Goal: Book appointment/travel/reservation

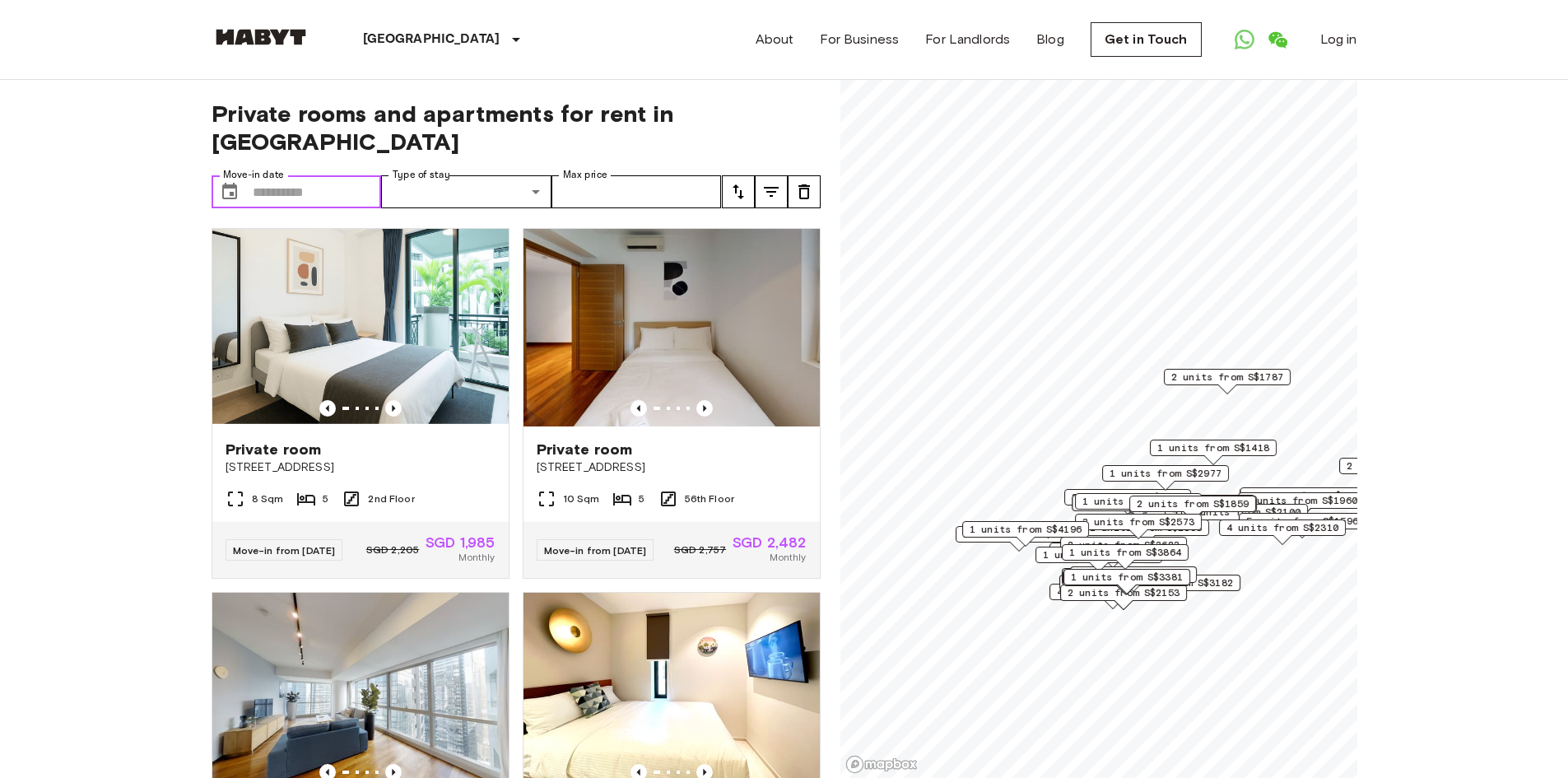
click at [349, 176] on input "Move-in date" at bounding box center [317, 192] width 129 height 33
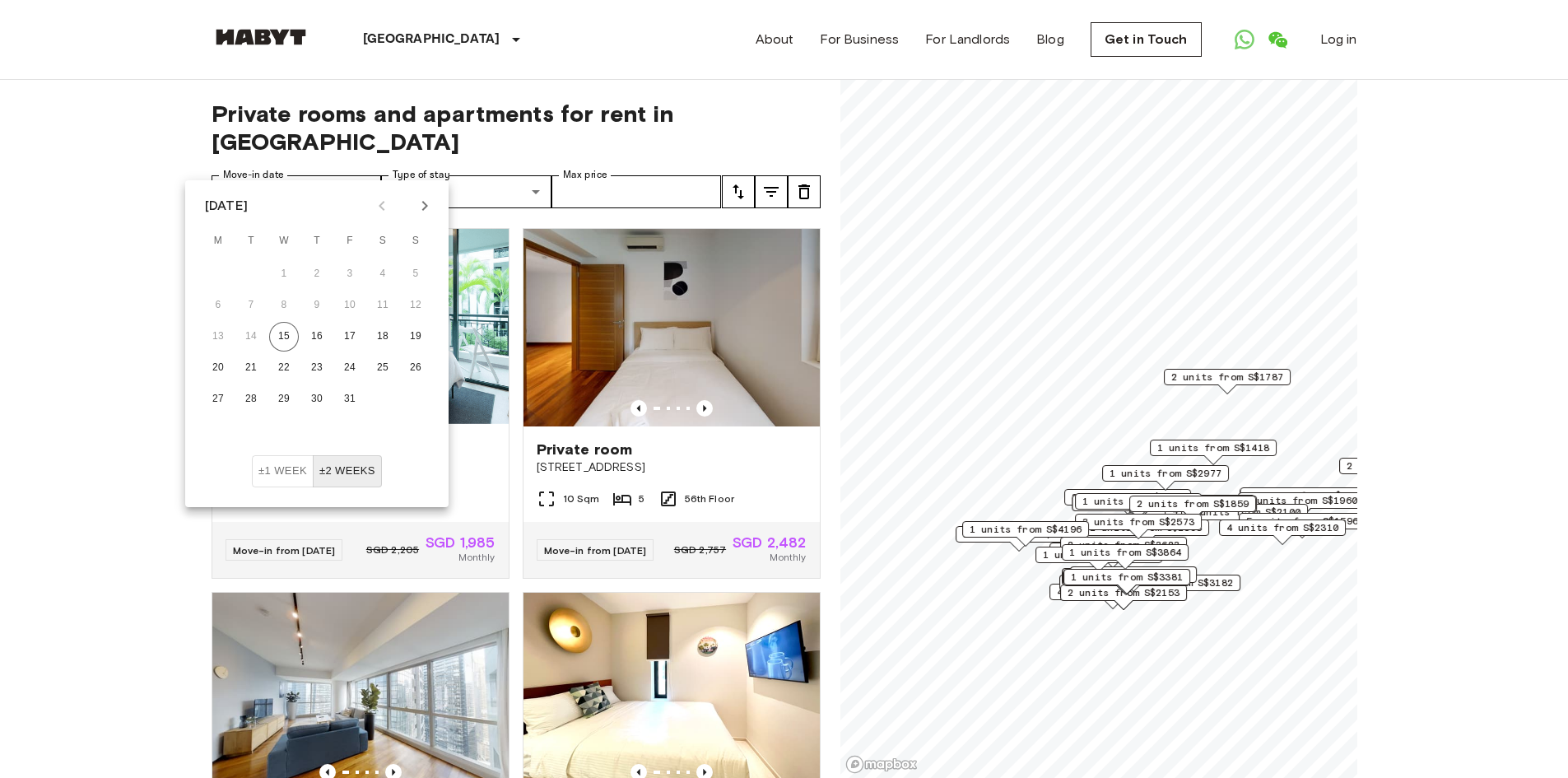
click at [417, 200] on icon "Next month" at bounding box center [424, 206] width 19 height 19
click at [372, 366] on button "21" at bounding box center [383, 368] width 30 height 30
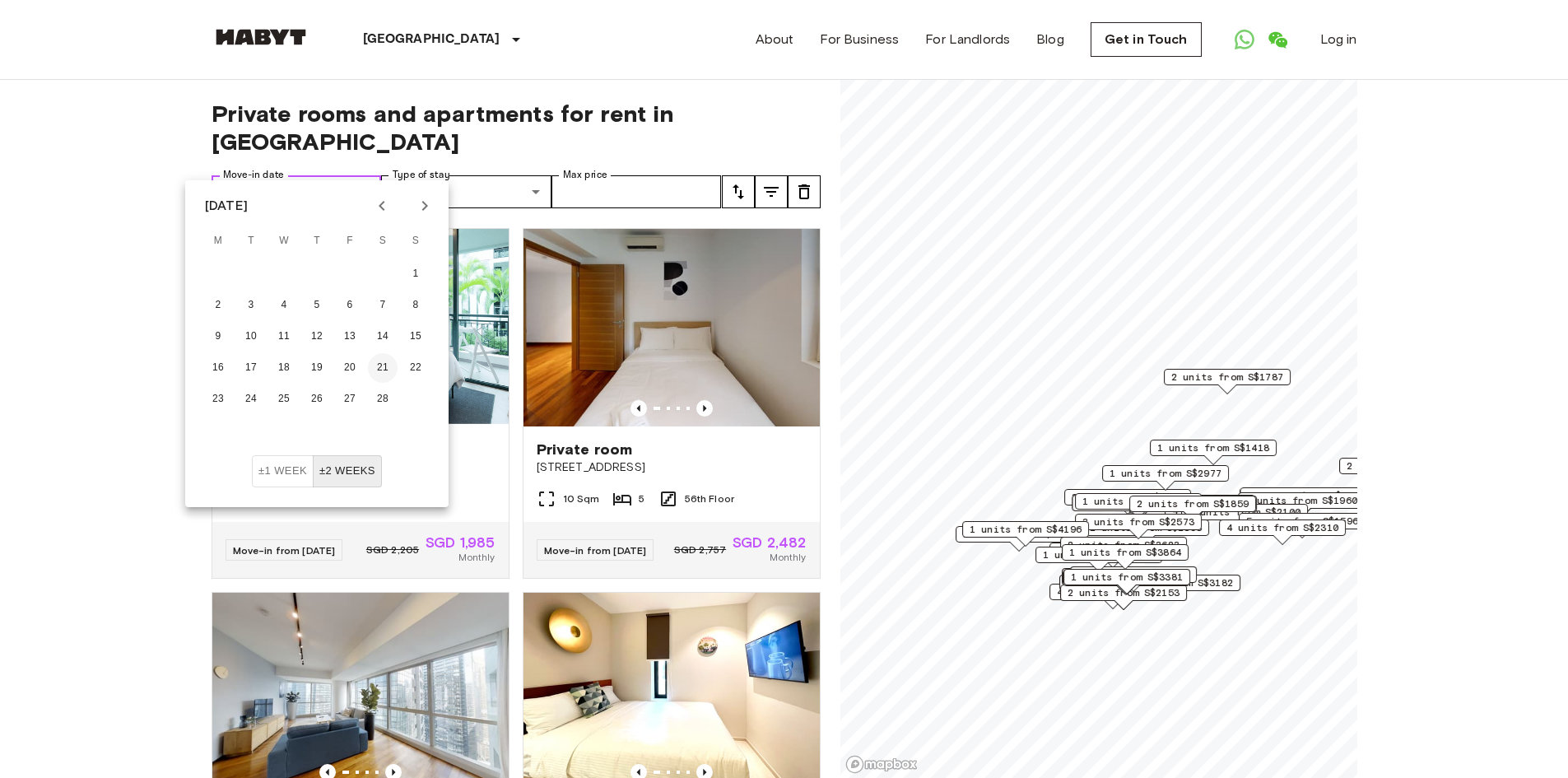
type input "**********"
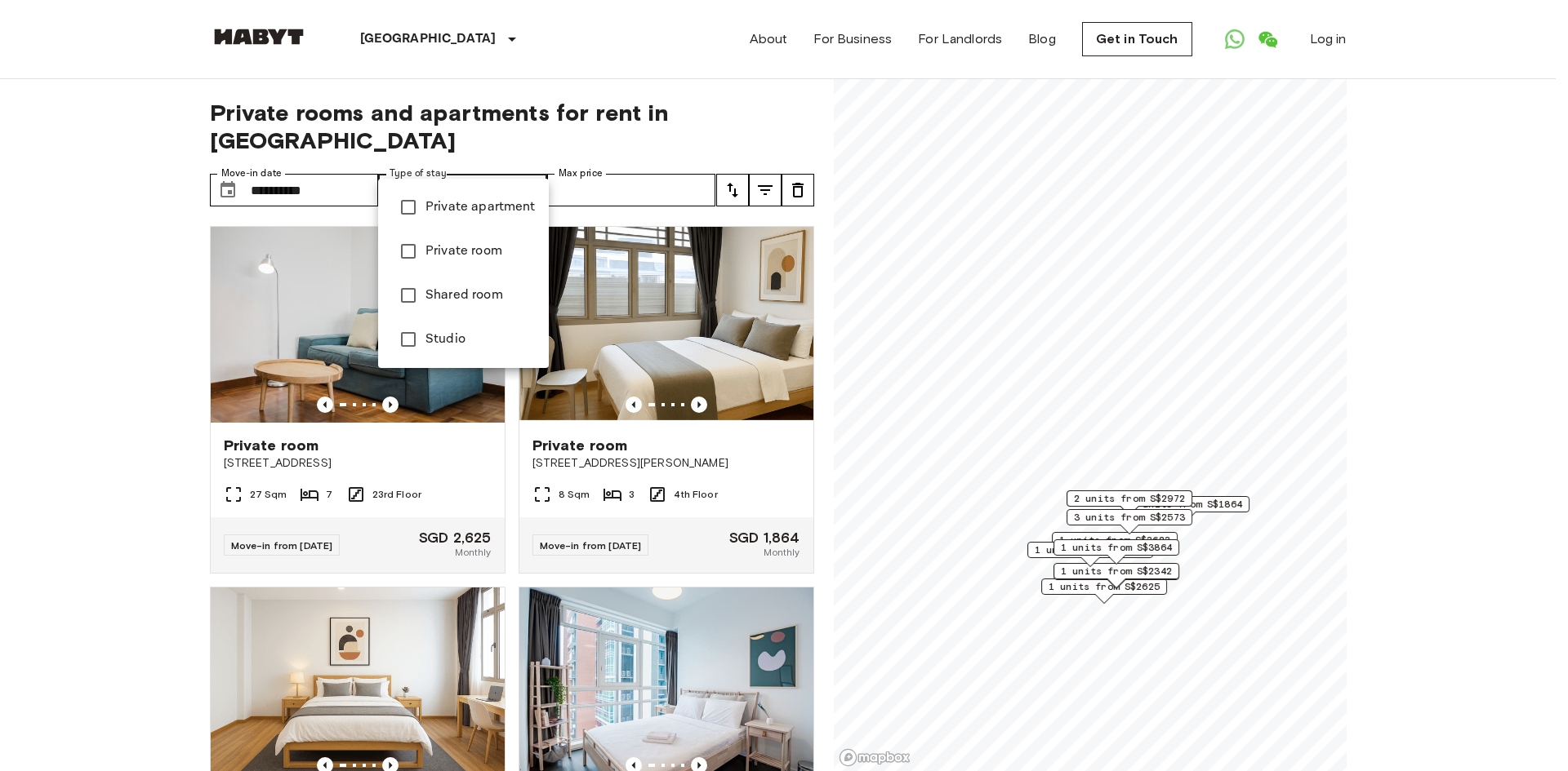
click at [437, 165] on div at bounding box center [784, 385] width 1568 height 771
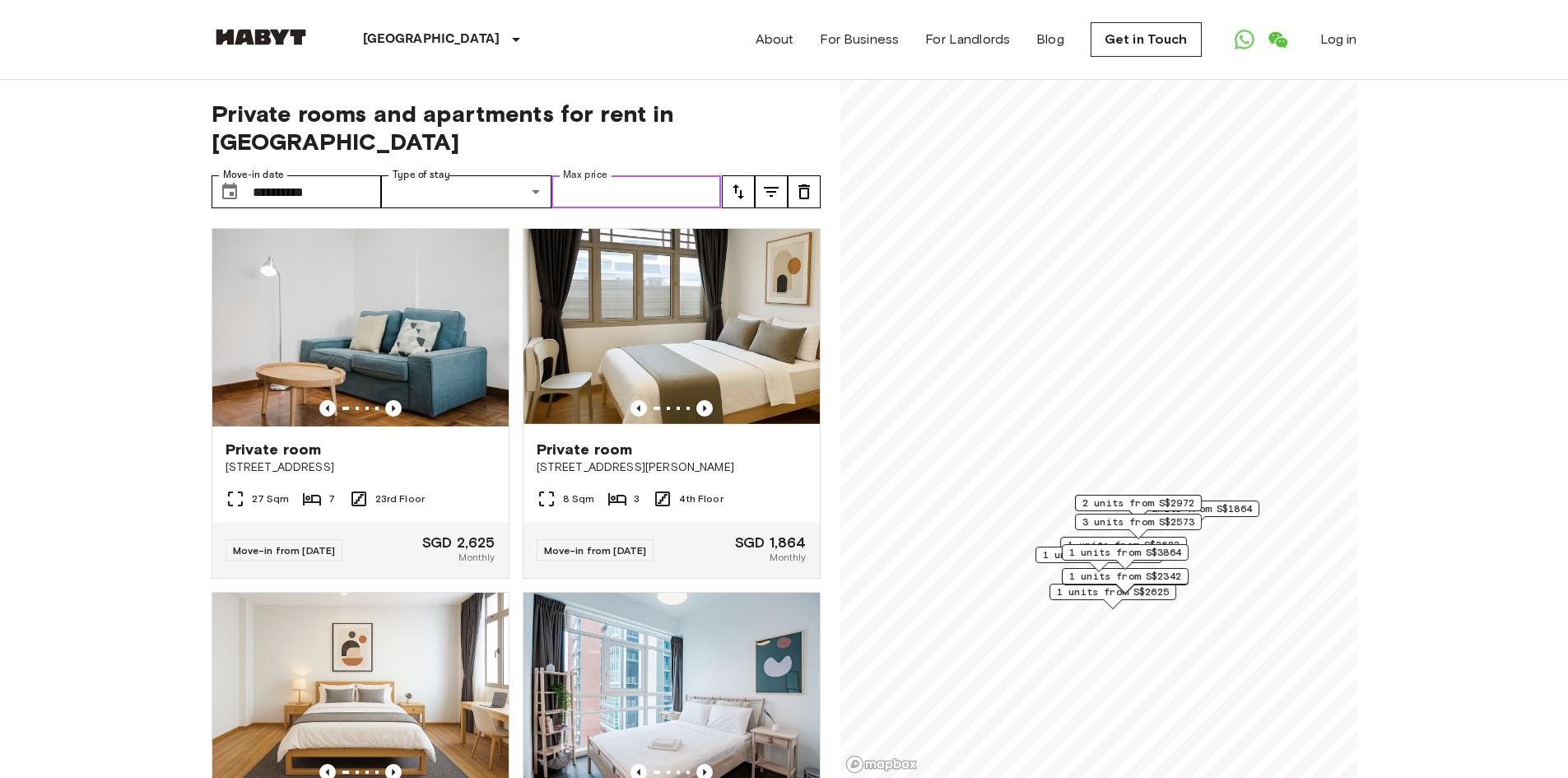
click at [587, 176] on input "Max price" at bounding box center [636, 192] width 170 height 33
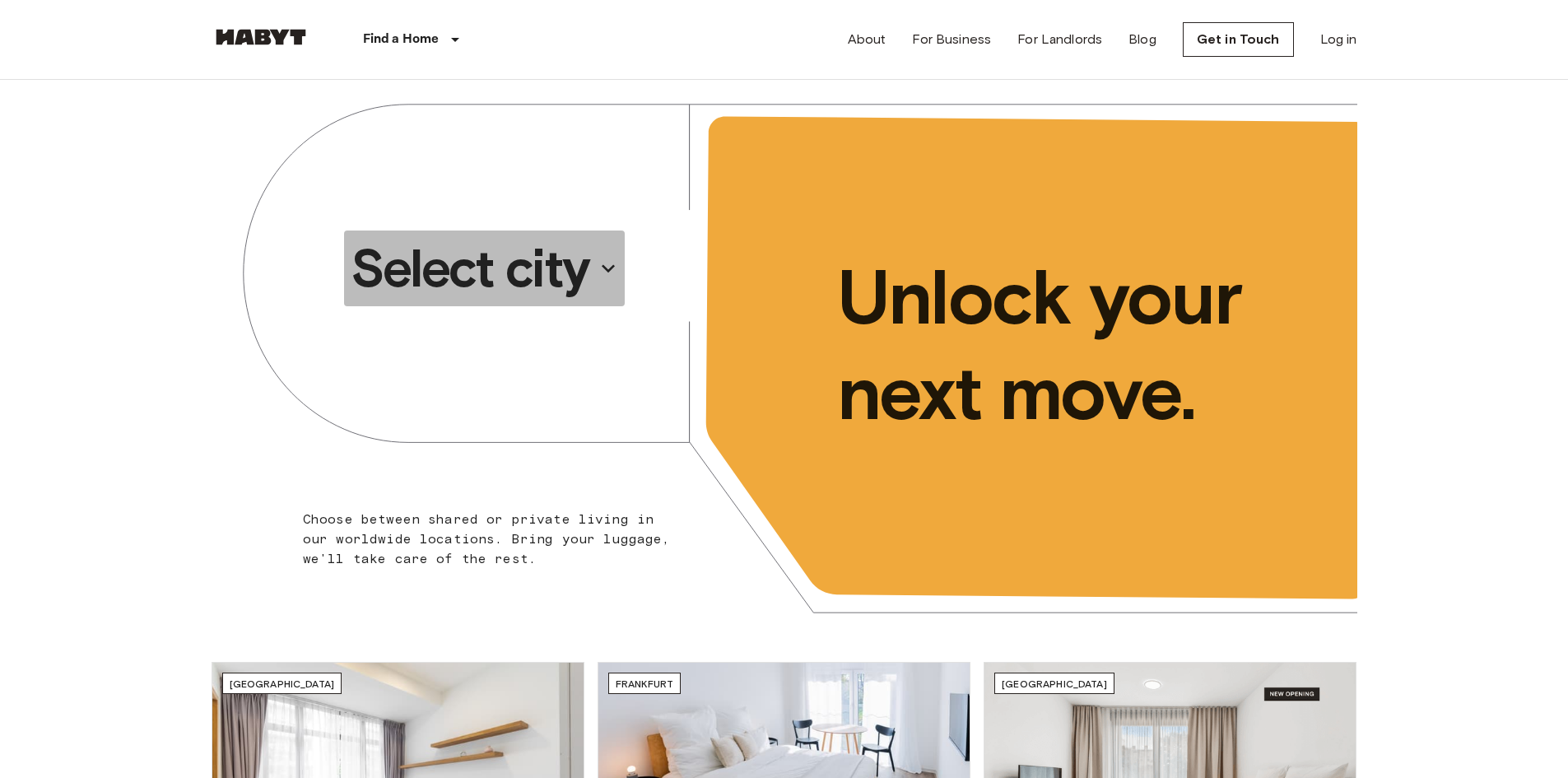
click at [553, 273] on p "Select city" at bounding box center [470, 268] width 239 height 66
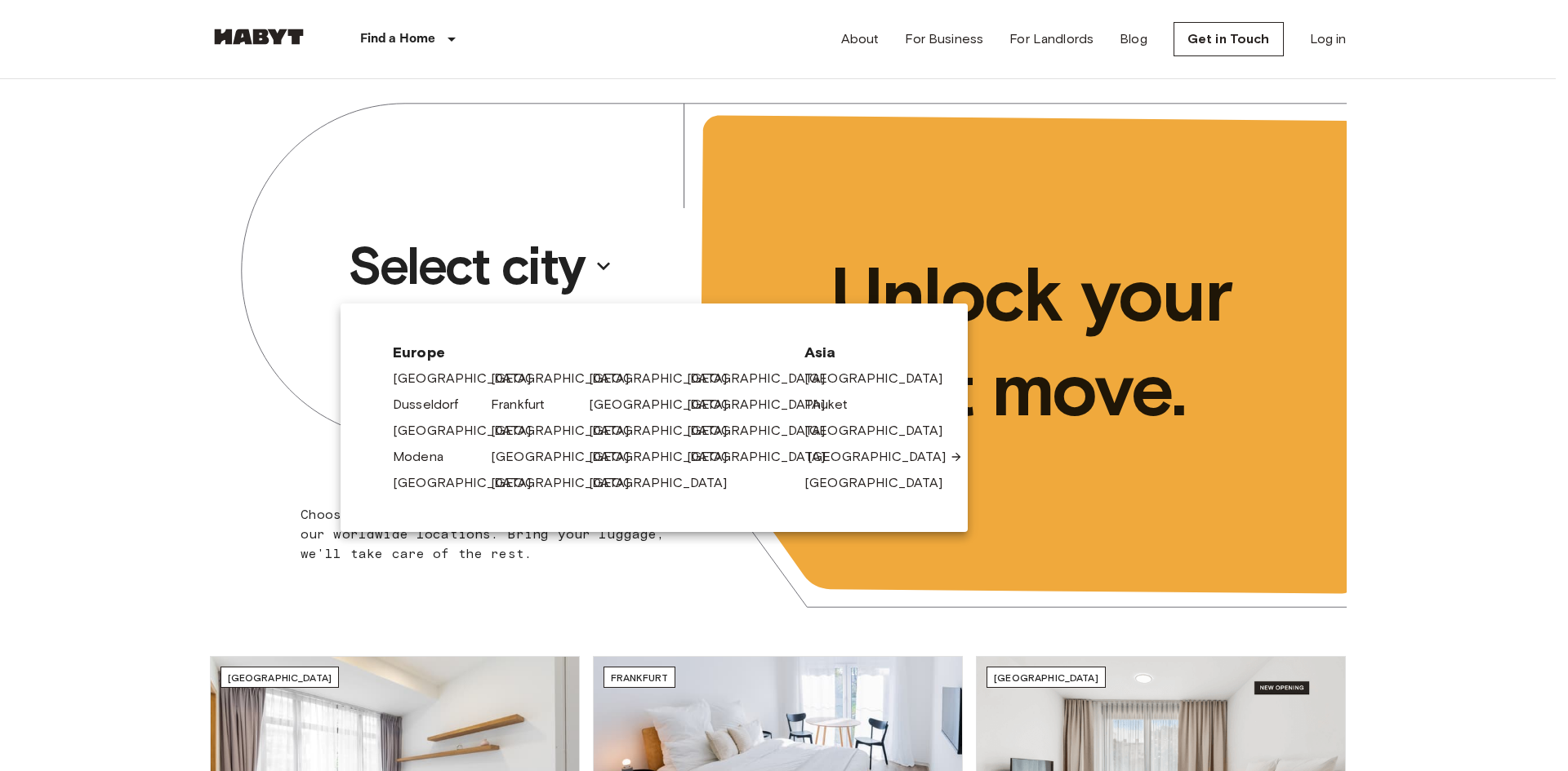
click at [834, 455] on link "[GEOGRAPHIC_DATA]" at bounding box center [884, 457] width 155 height 19
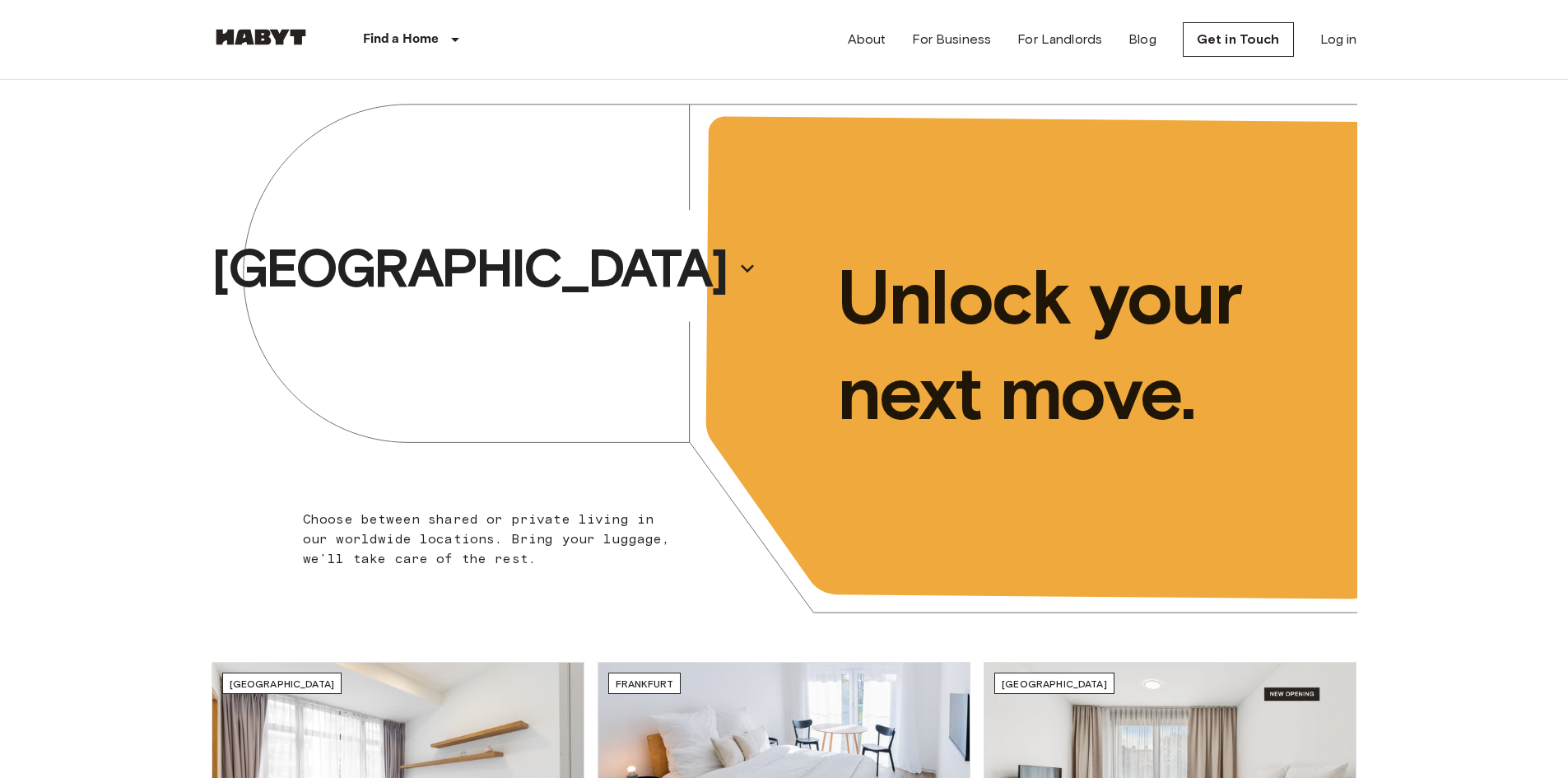
drag, startPoint x: 595, startPoint y: 431, endPoint x: 588, endPoint y: 420, distance: 13.0
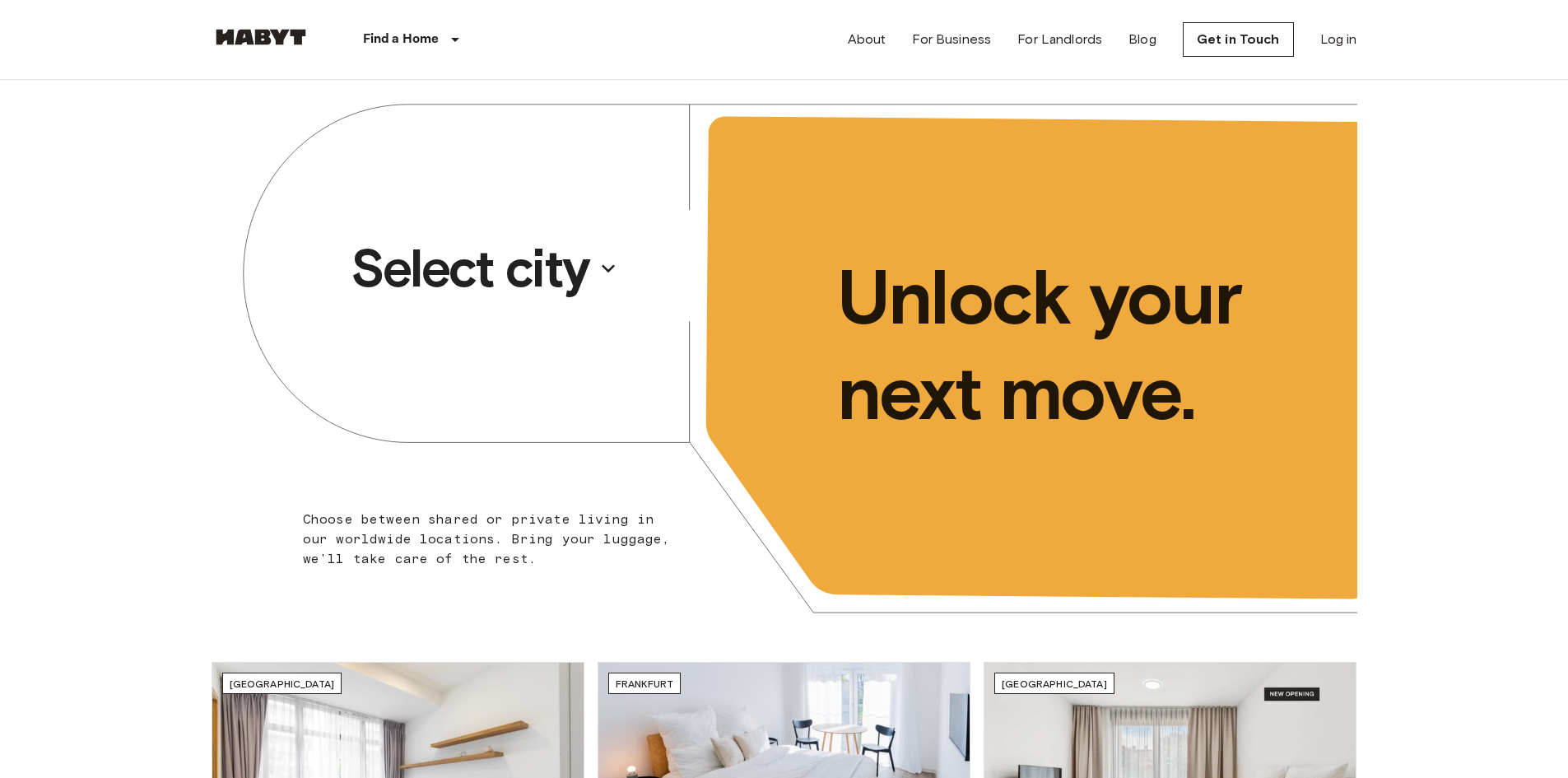
click at [619, 273] on icon "button" at bounding box center [608, 268] width 26 height 26
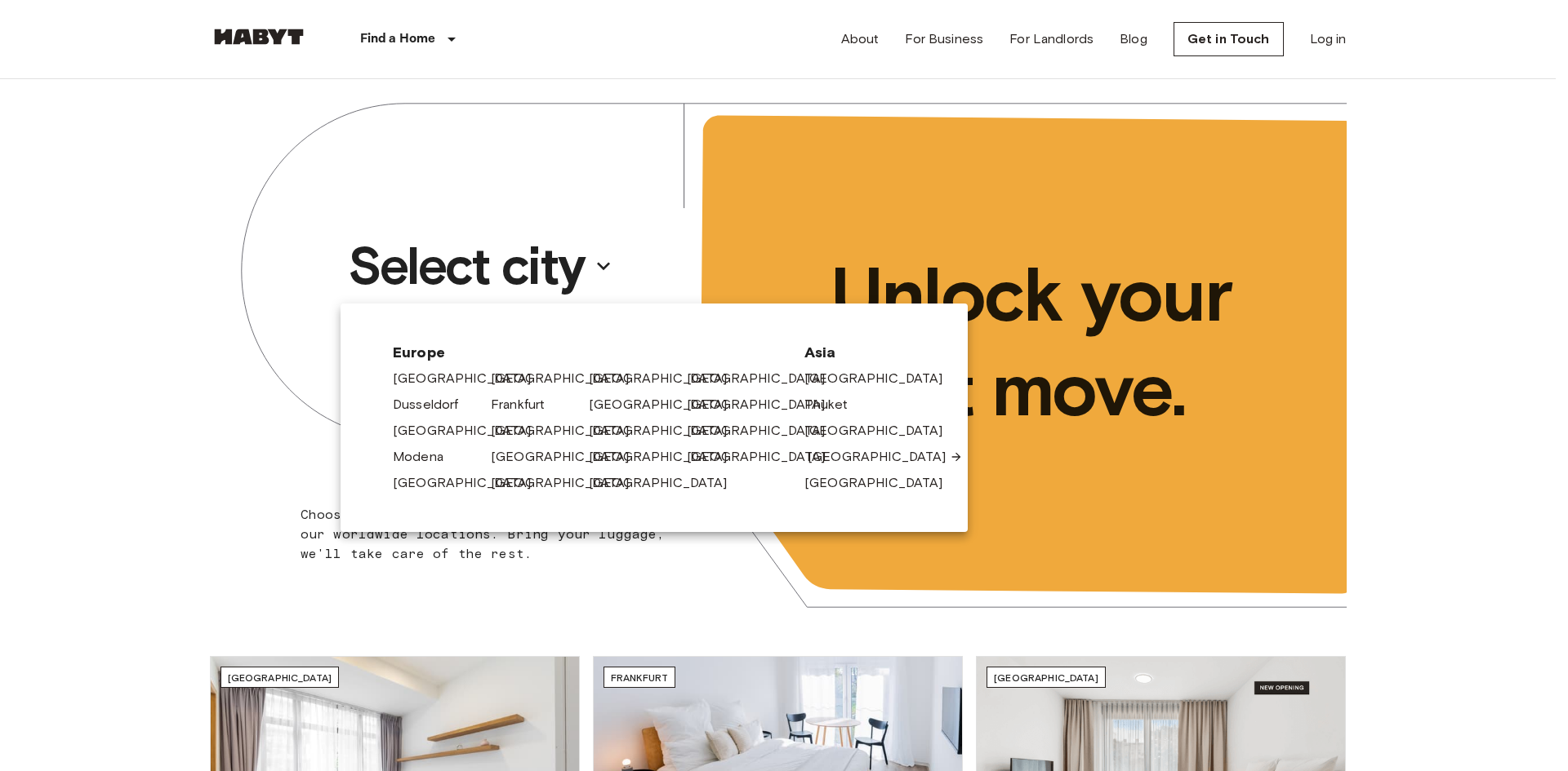
click at [849, 452] on link "[GEOGRAPHIC_DATA]" at bounding box center [884, 457] width 155 height 19
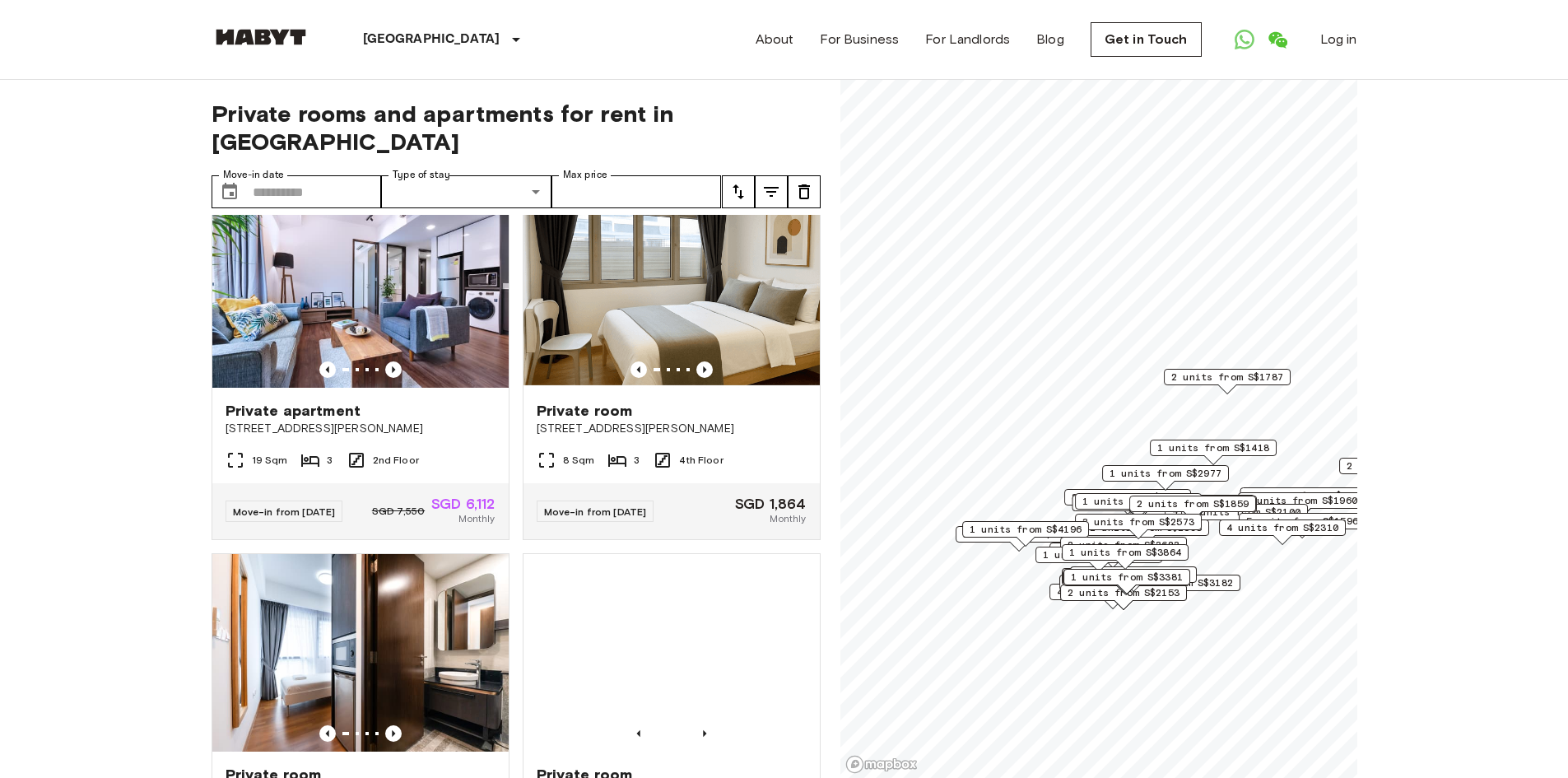
scroll to position [4068, 0]
